Goal: Task Accomplishment & Management: Complete application form

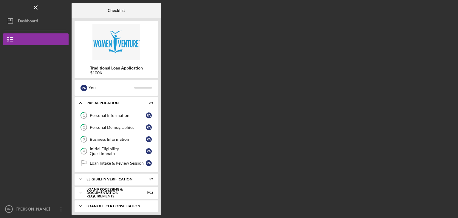
click at [113, 206] on div "Loan Officer Consultation" at bounding box center [119, 206] width 64 height 4
click at [111, 204] on div "Loan Officer Consultation" at bounding box center [119, 206] width 64 height 4
click at [116, 180] on div "Eligibility Verification" at bounding box center [119, 180] width 64 height 4
click at [109, 205] on div "Loan Processing & Documentation Requirements" at bounding box center [119, 208] width 64 height 7
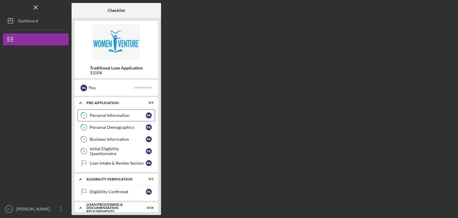
click at [92, 116] on div "Personal Information" at bounding box center [118, 115] width 56 height 5
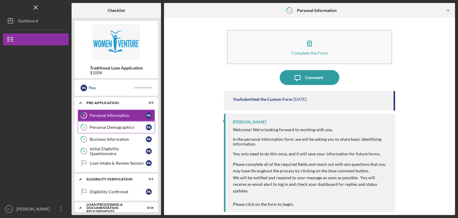
click at [98, 127] on div "Personal Demographics" at bounding box center [118, 127] width 56 height 5
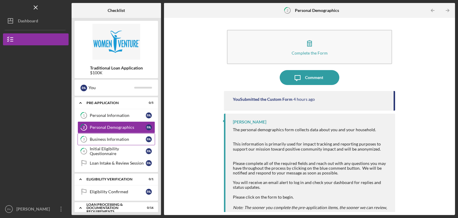
click at [100, 136] on link "3 Business Information P A" at bounding box center [117, 139] width 78 height 12
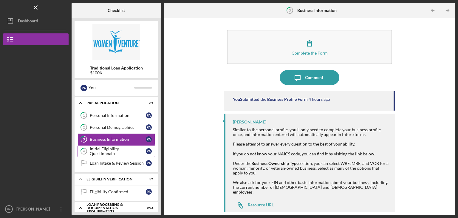
click at [103, 149] on div "Initial Eligibility Questionnaire" at bounding box center [118, 151] width 56 height 10
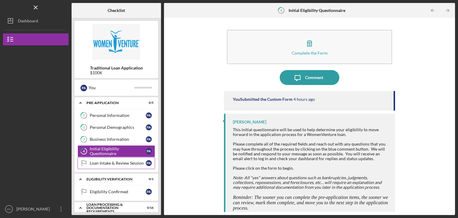
click at [104, 164] on div "Loan Intake & Review Session" at bounding box center [118, 163] width 56 height 5
